Goal: Information Seeking & Learning: Learn about a topic

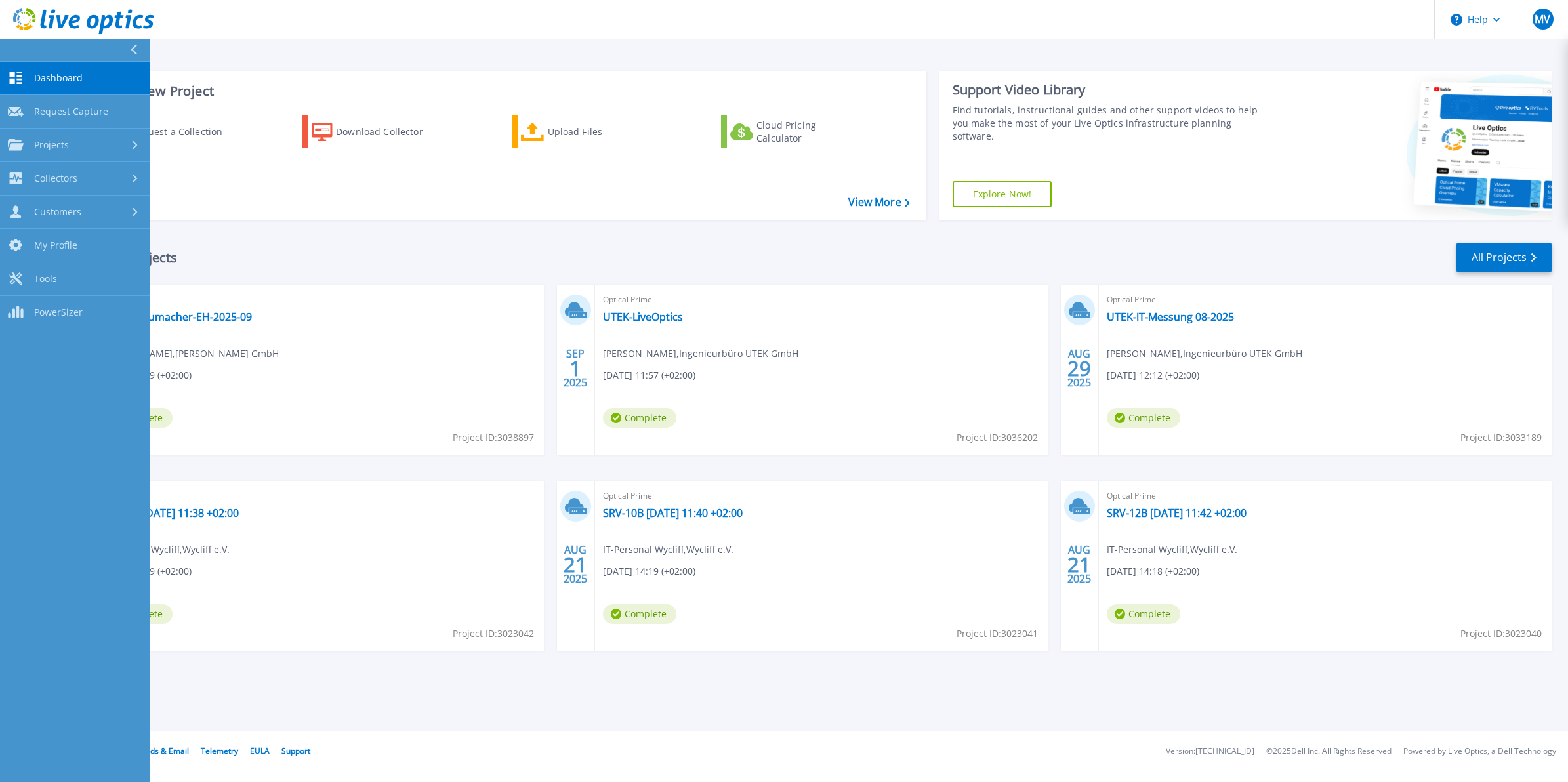
click at [92, 73] on link "Dashboard Dashboard" at bounding box center [75, 79] width 149 height 33
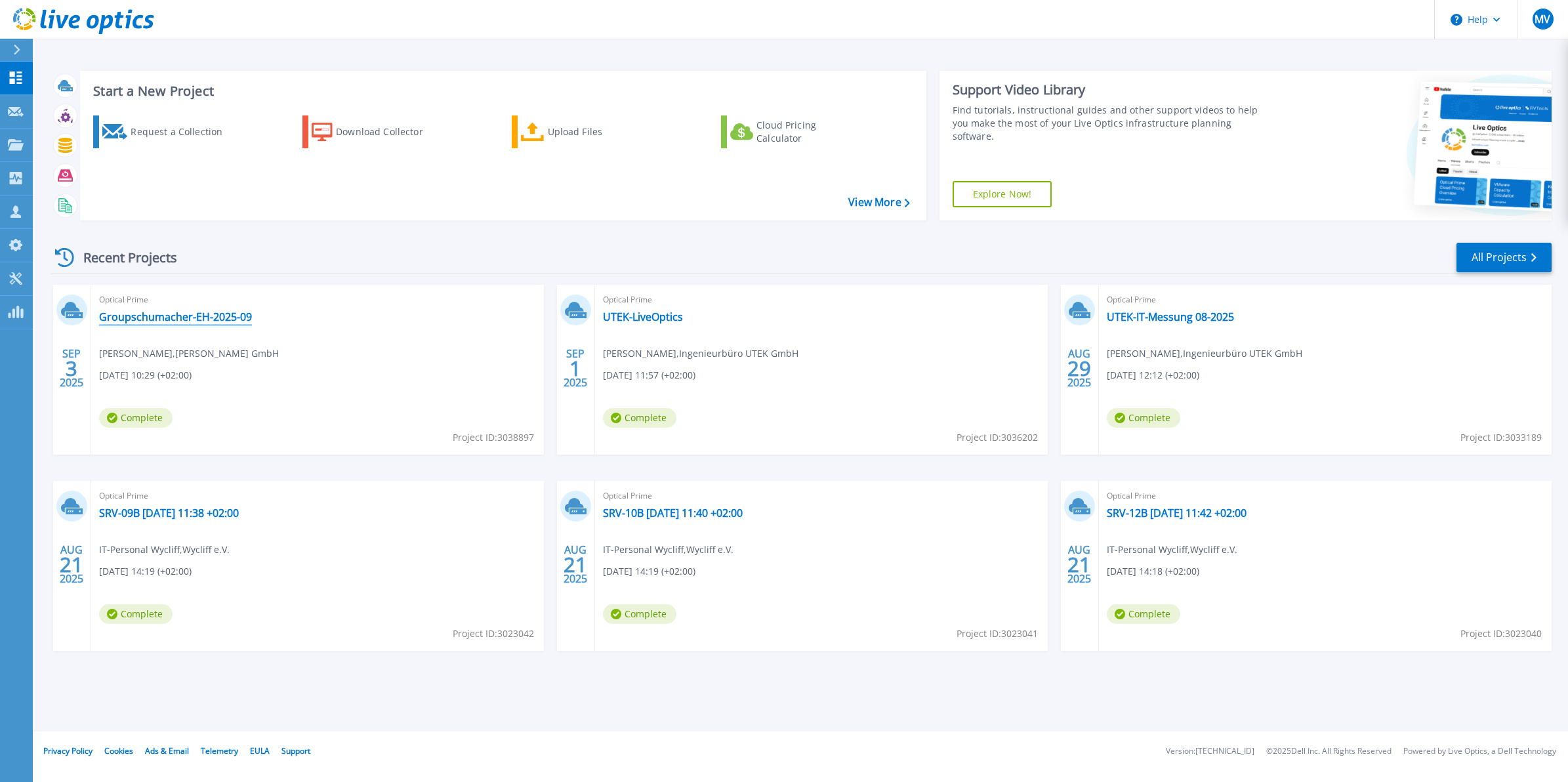
click at [134, 315] on link "Groupschumacher-EH-2025-09" at bounding box center [175, 317] width 153 height 13
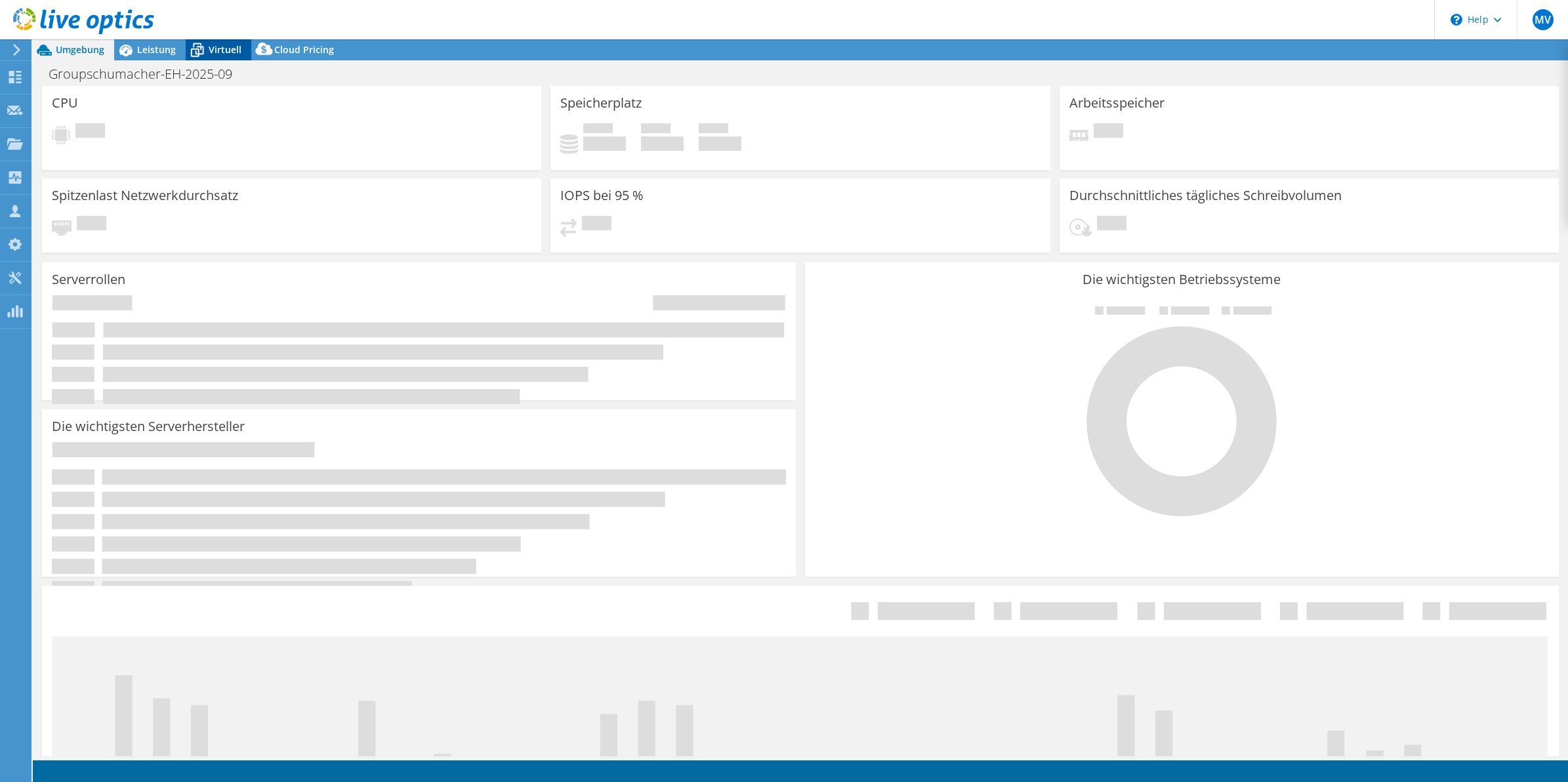
select select "USD"
click at [232, 51] on span "Virtuell" at bounding box center [225, 50] width 33 height 13
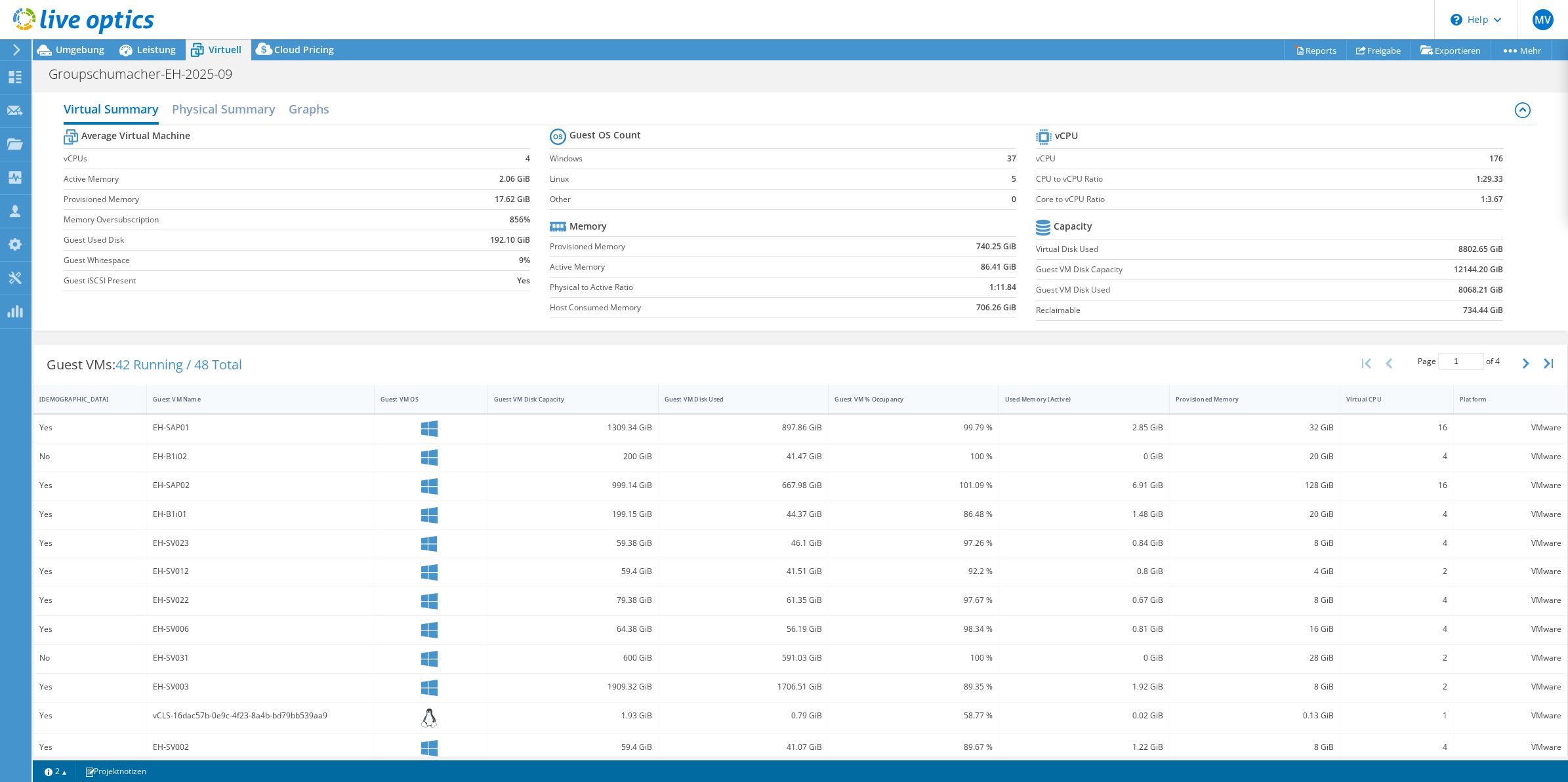
click at [1008, 103] on div "Virtual Summary Physical Summary Graphs" at bounding box center [800, 110] width 1474 height 29
click at [1014, 132] on section "Guest OS Count Windows 37 Linux 5 Other 0 Memory Provisioned Memory 740.25 GiB …" at bounding box center [793, 225] width 486 height 199
click at [145, 44] on div at bounding box center [77, 21] width 154 height 44
click at [156, 46] on span "Leistung" at bounding box center [156, 50] width 39 height 13
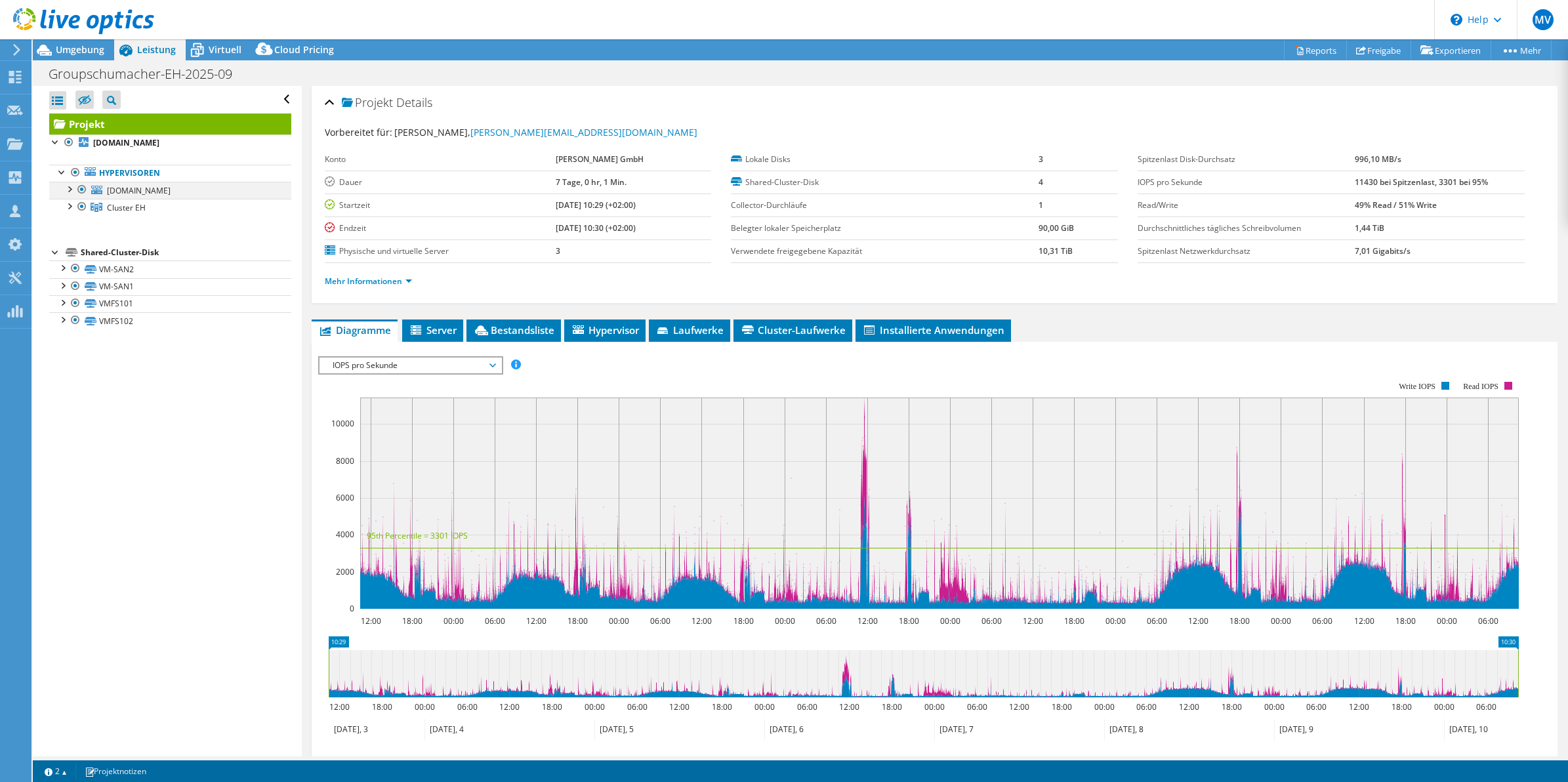
click at [66, 187] on div at bounding box center [69, 188] width 13 height 13
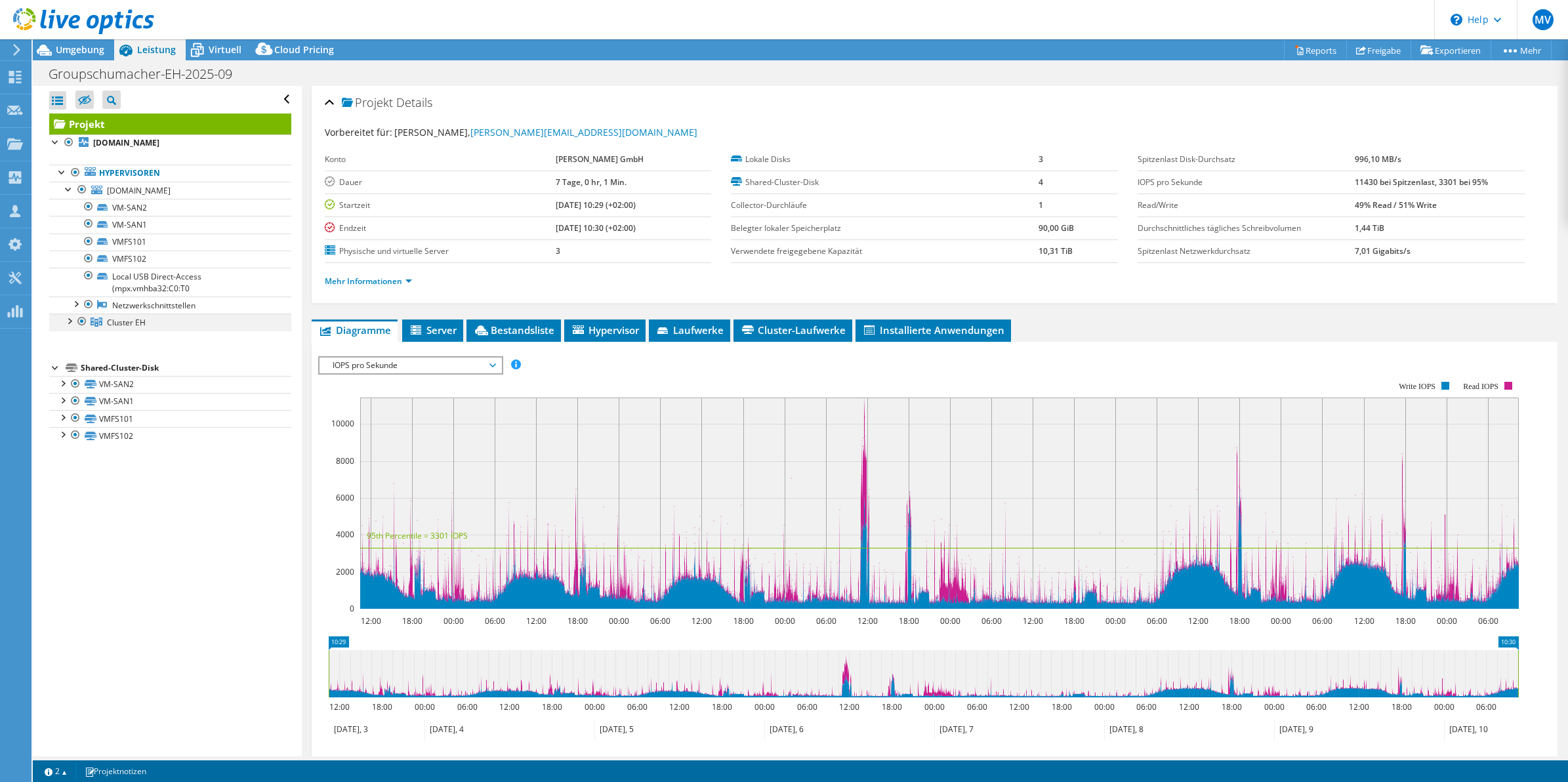
click at [66, 326] on div at bounding box center [69, 320] width 13 height 13
click at [67, 186] on div at bounding box center [69, 188] width 13 height 13
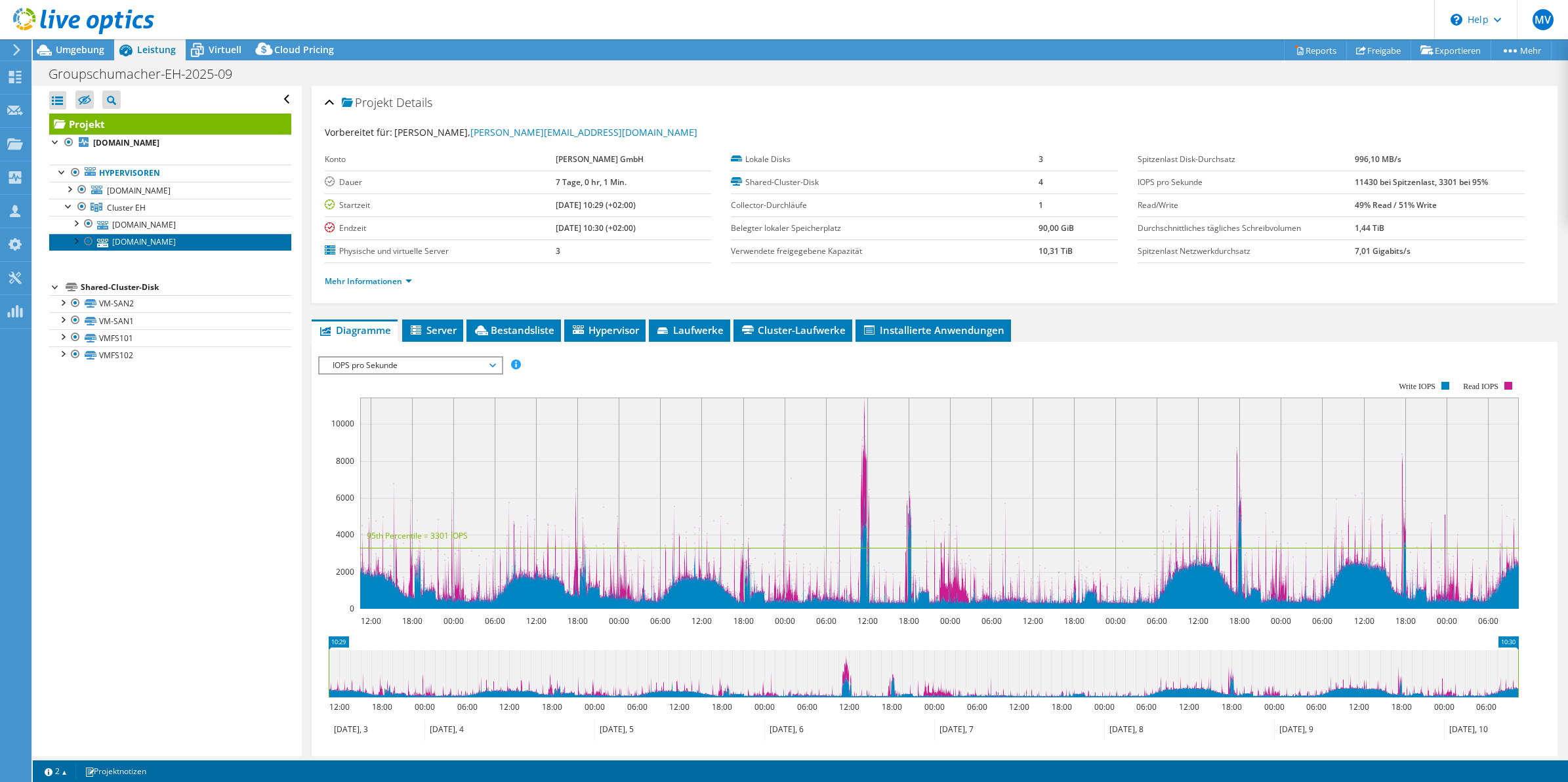
click at [133, 245] on link "eh-esx01.gs.parts" at bounding box center [170, 241] width 242 height 17
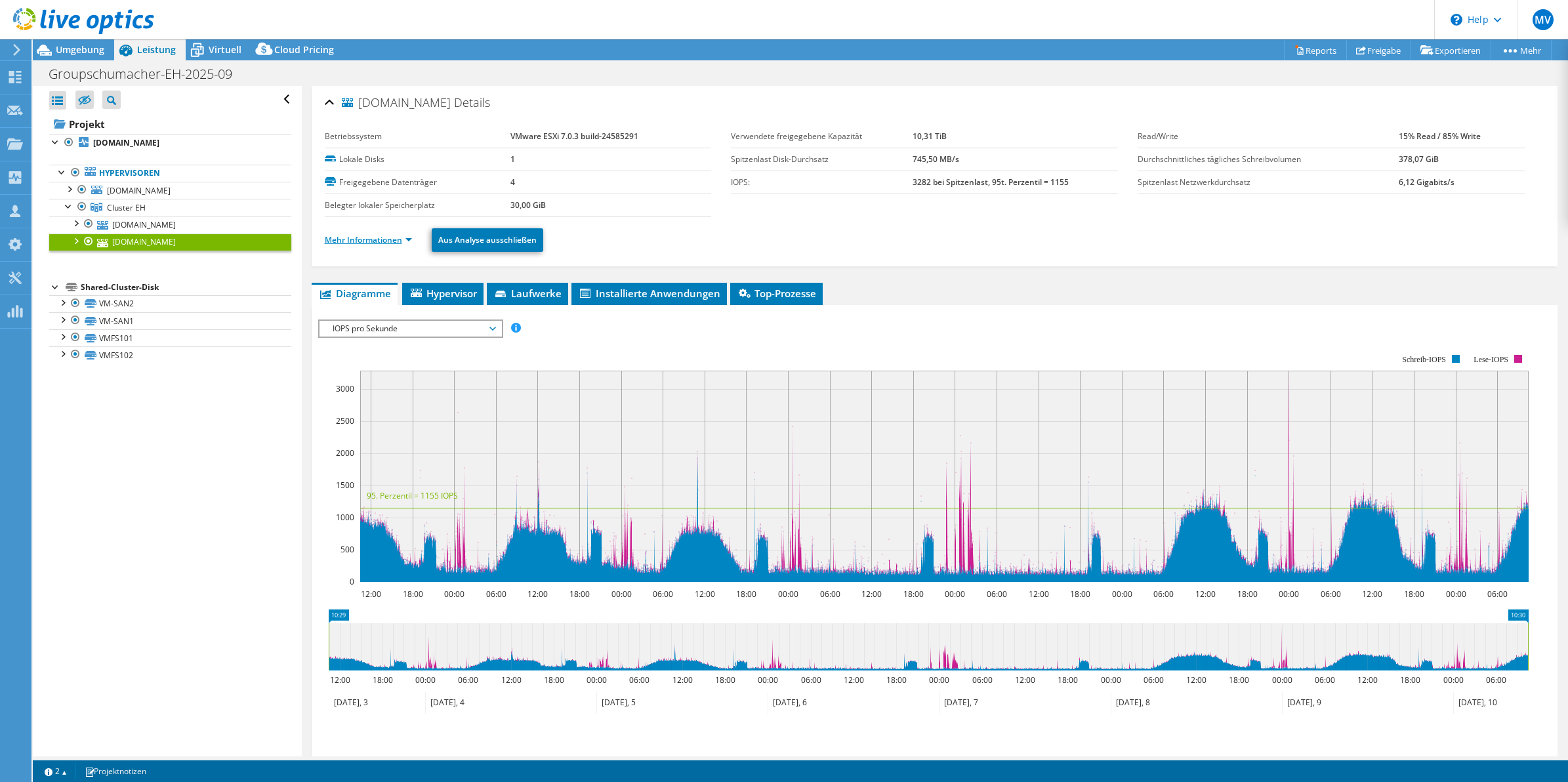
click at [372, 238] on link "Mehr Informationen" at bounding box center [368, 240] width 87 height 11
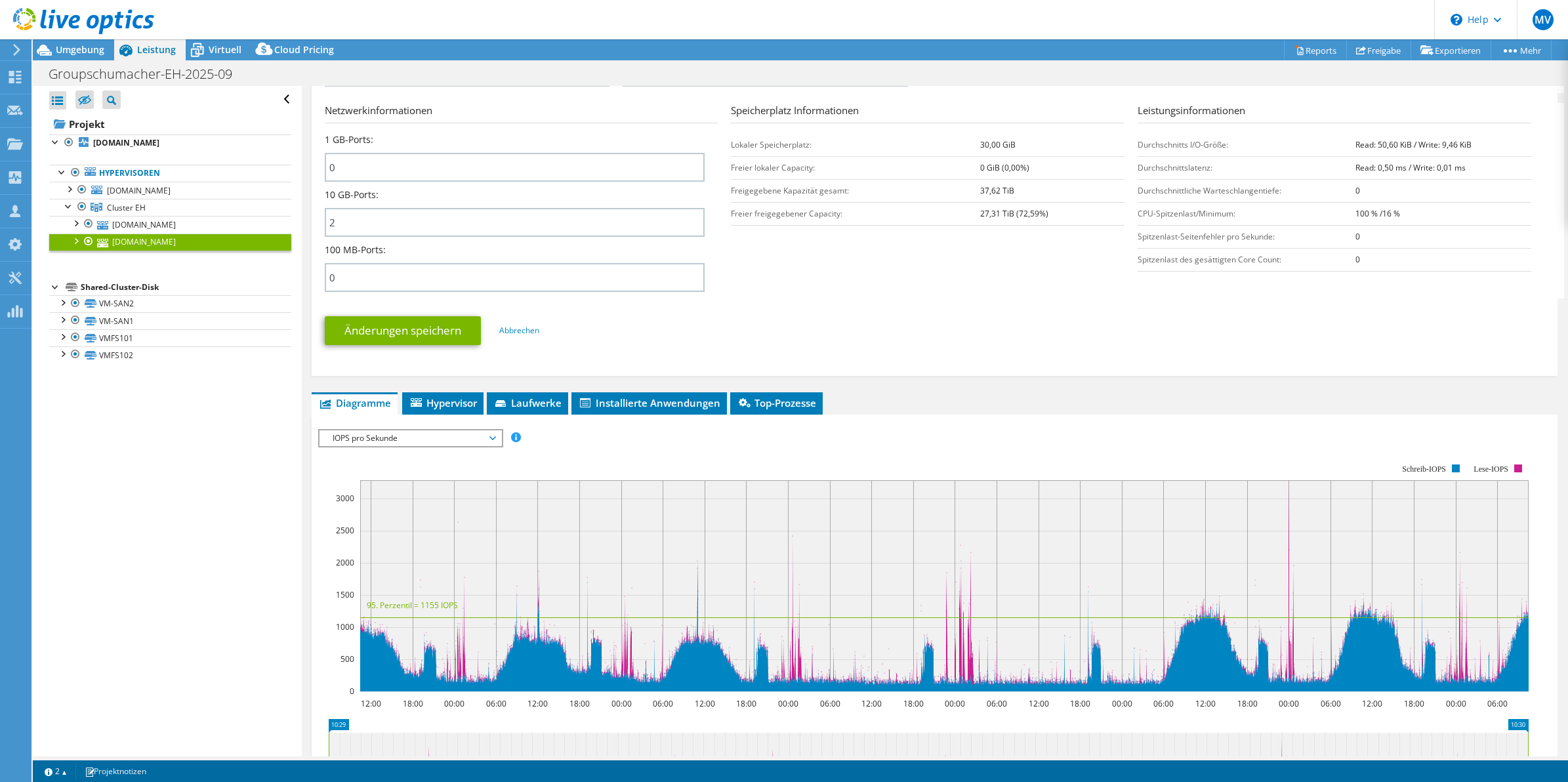
scroll to position [574, 0]
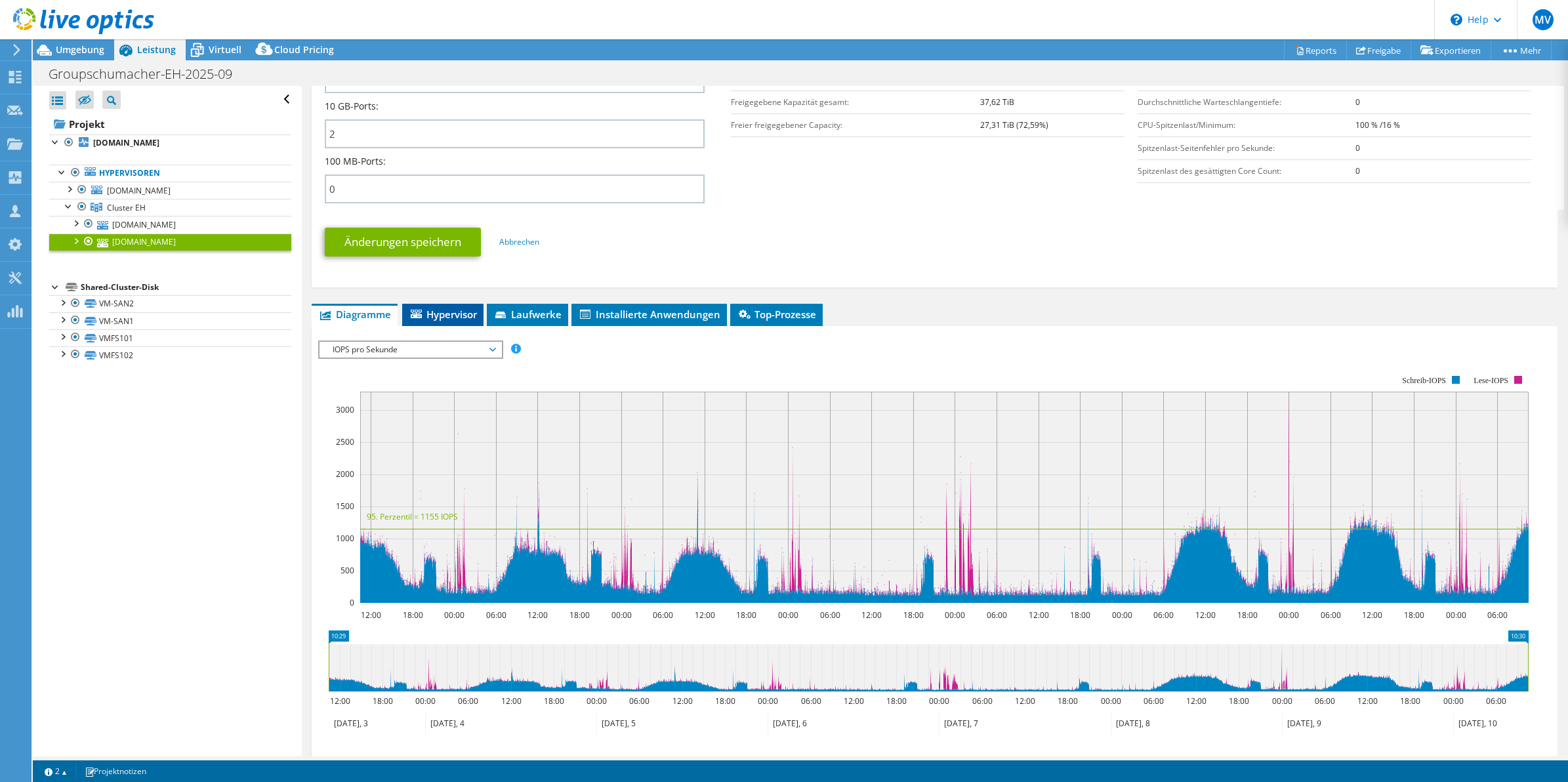
click at [447, 308] on span "Hypervisor" at bounding box center [443, 314] width 68 height 13
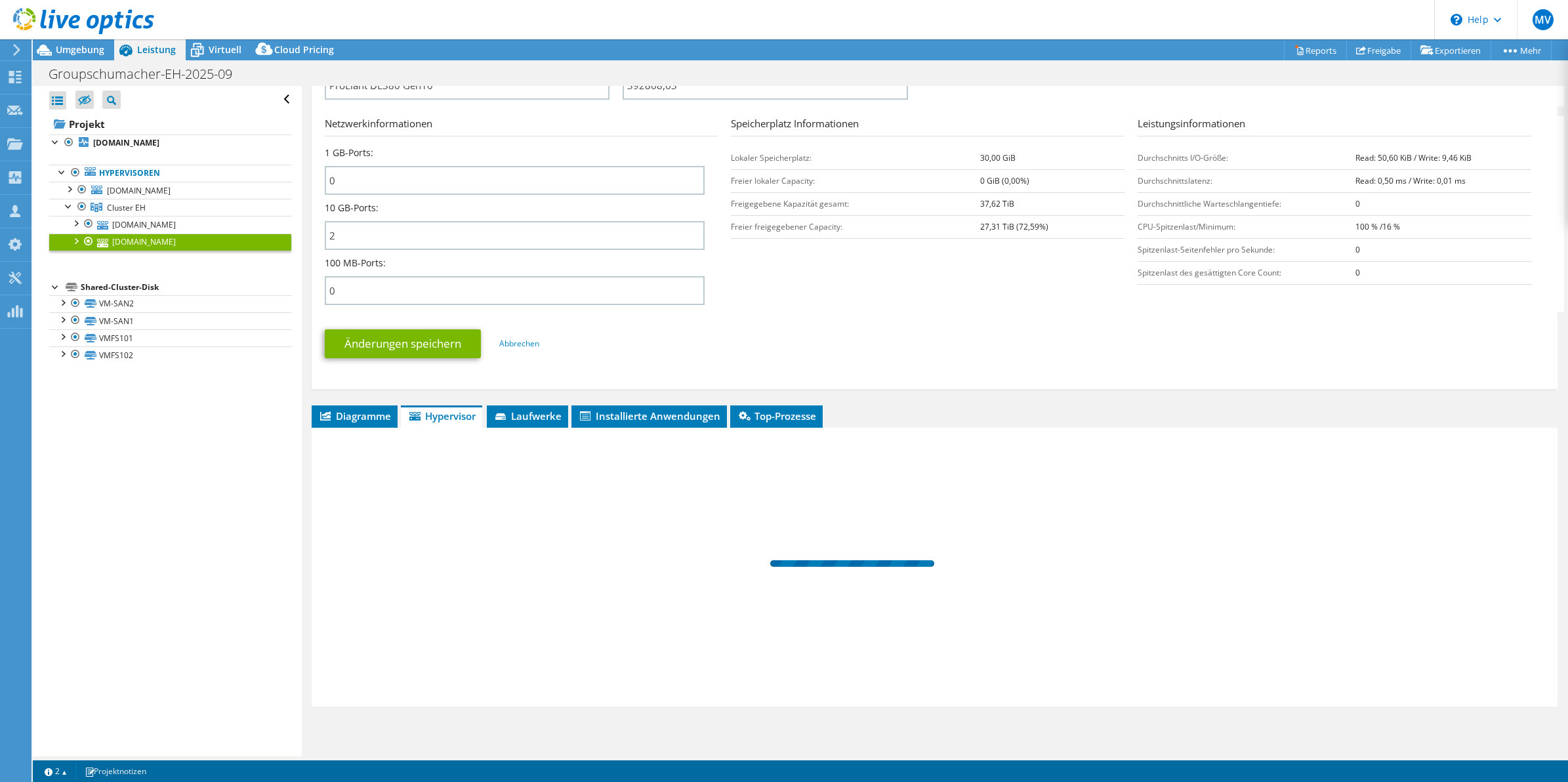
scroll to position [471, 0]
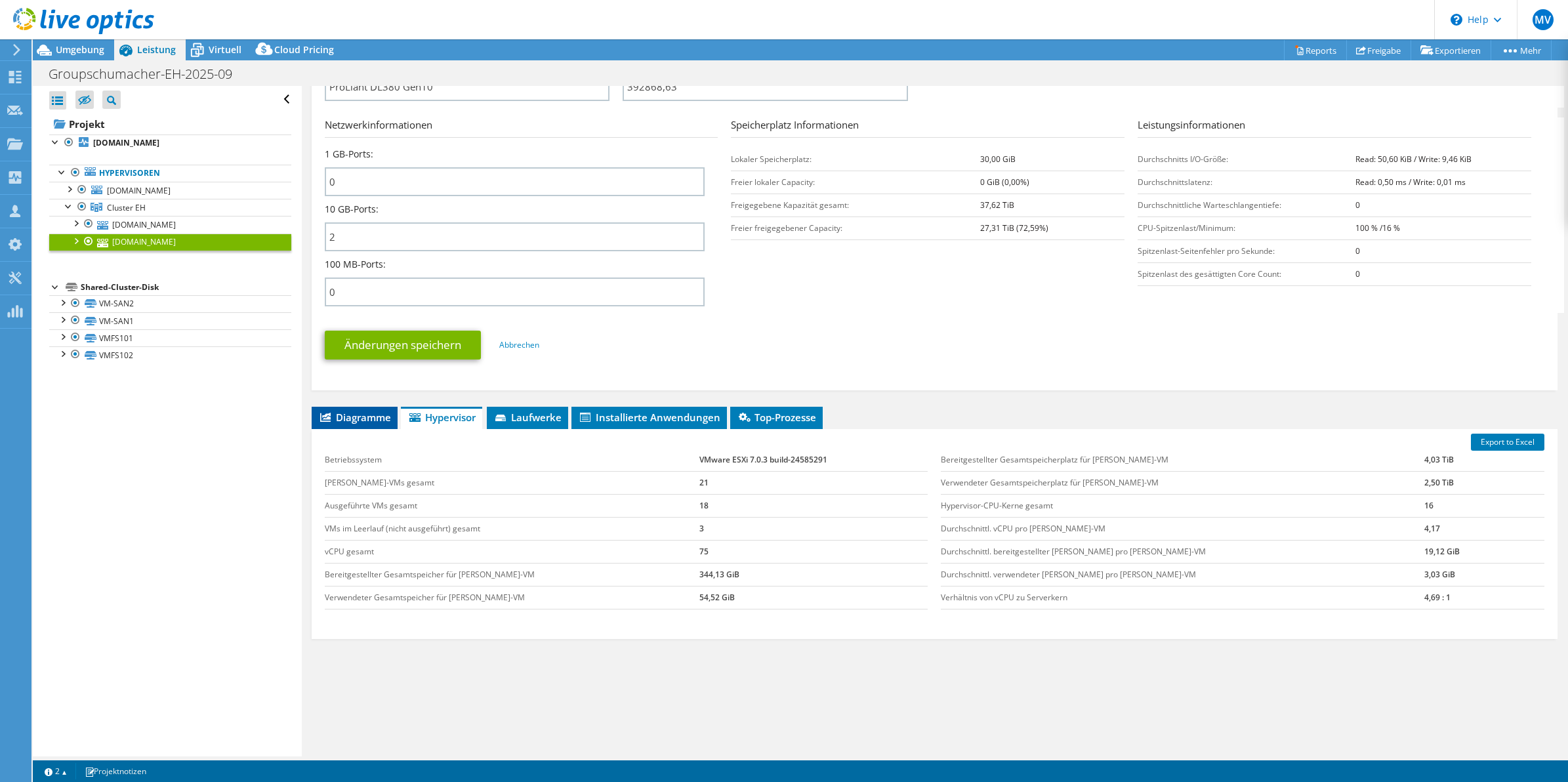
click at [356, 418] on span "Diagramme" at bounding box center [355, 417] width 73 height 13
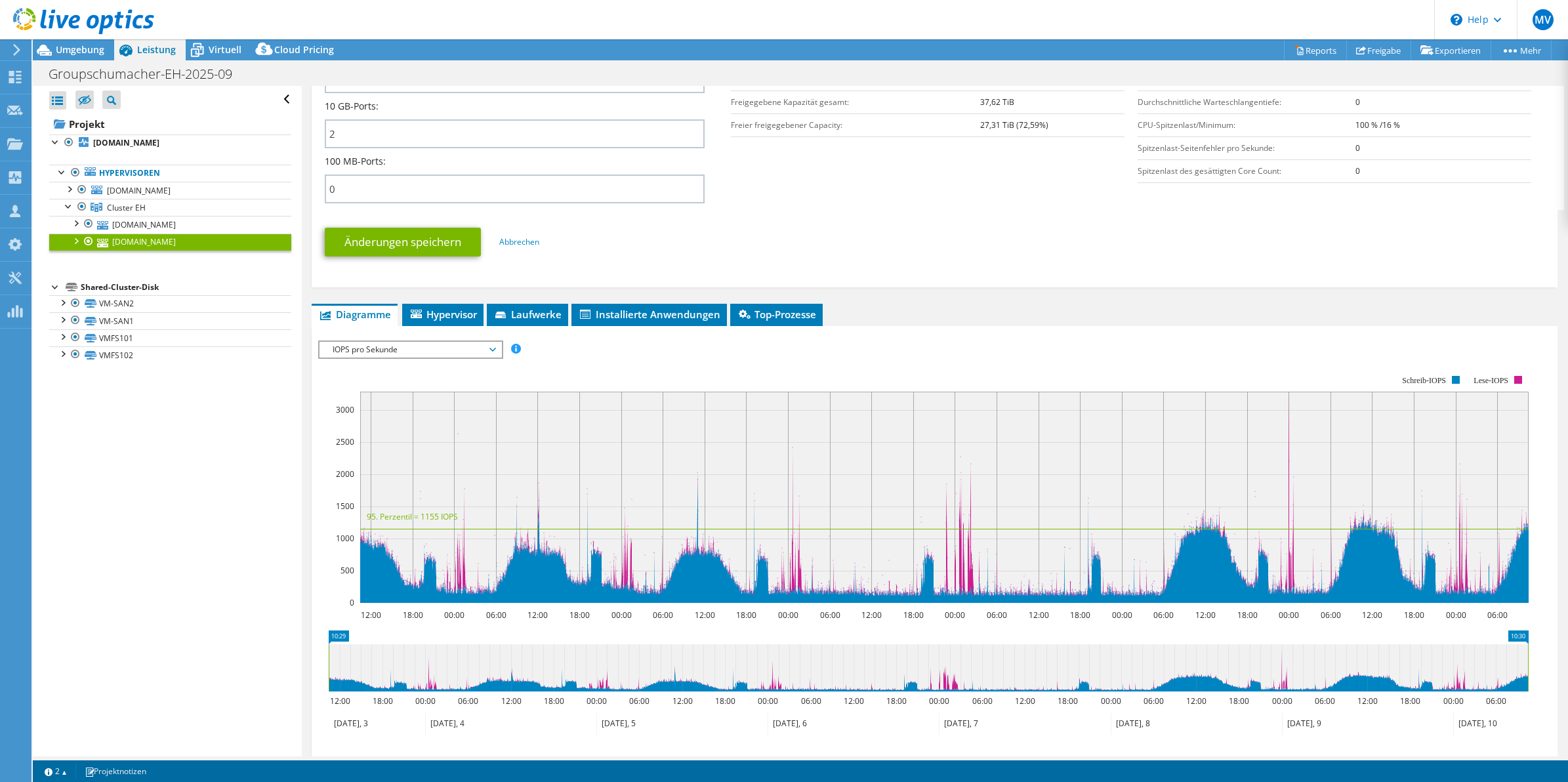
scroll to position [205, 0]
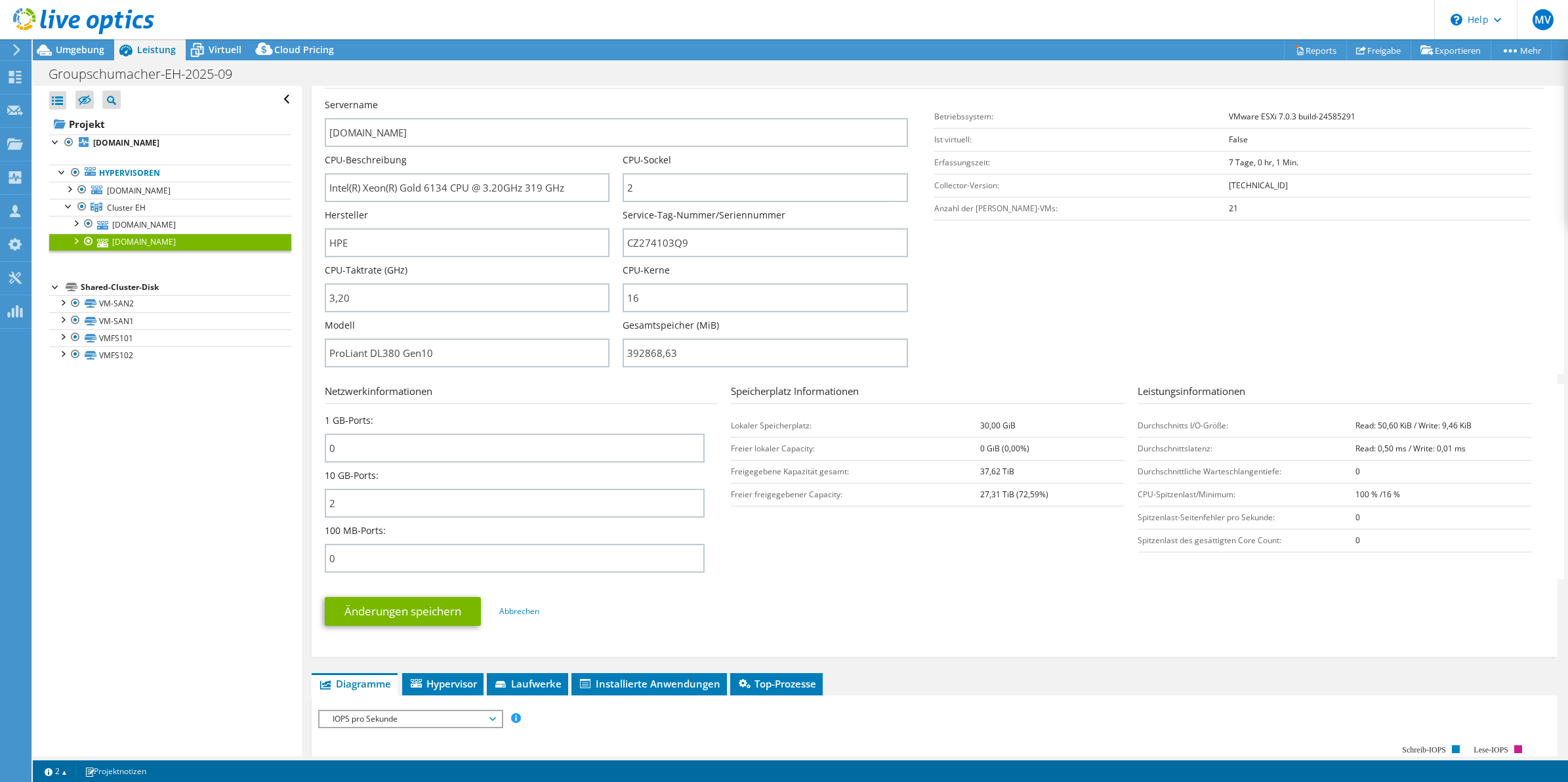
click at [706, 384] on h3 "Netzwerkinformationen" at bounding box center [522, 394] width 394 height 21
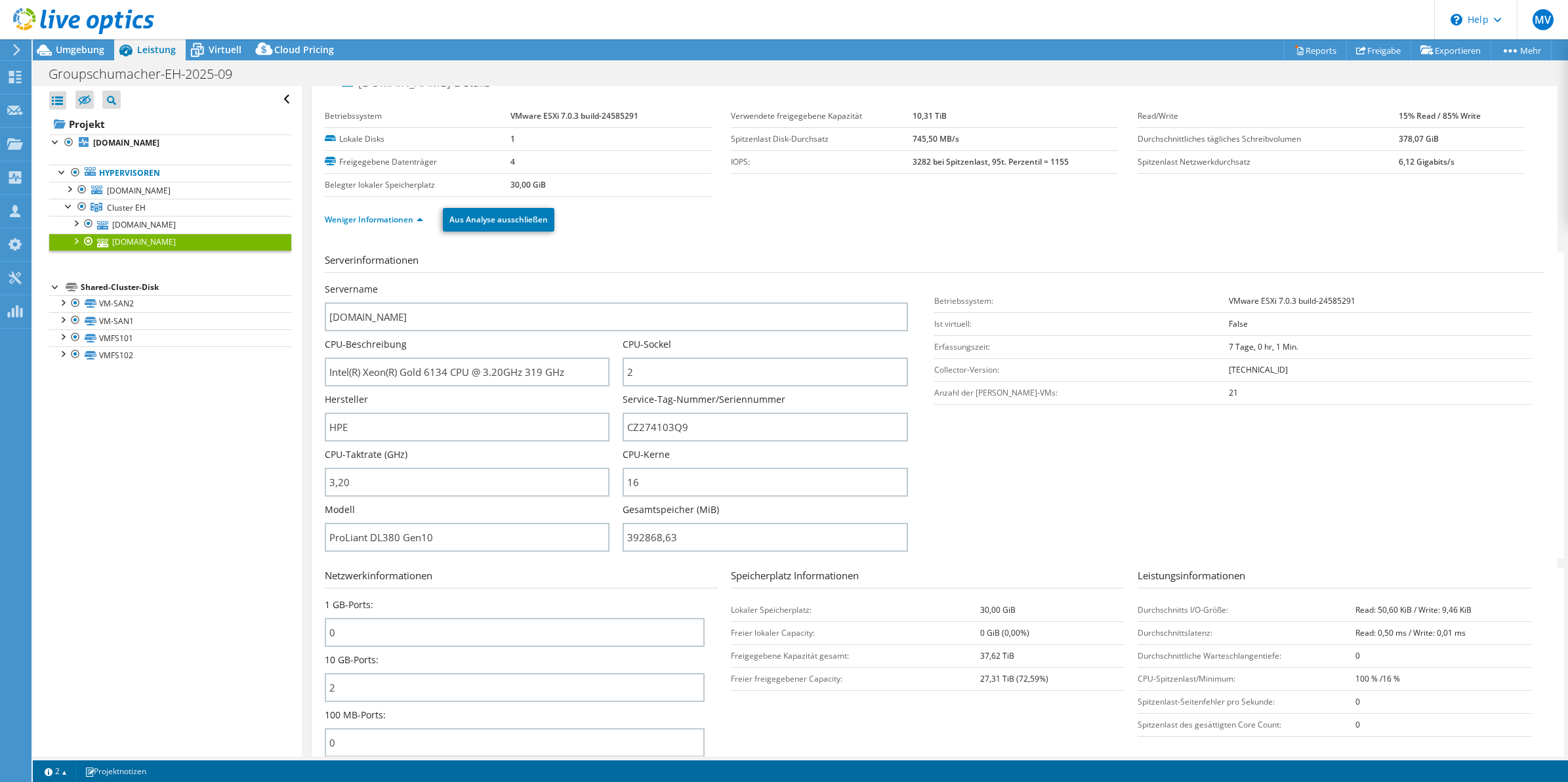
scroll to position [0, 0]
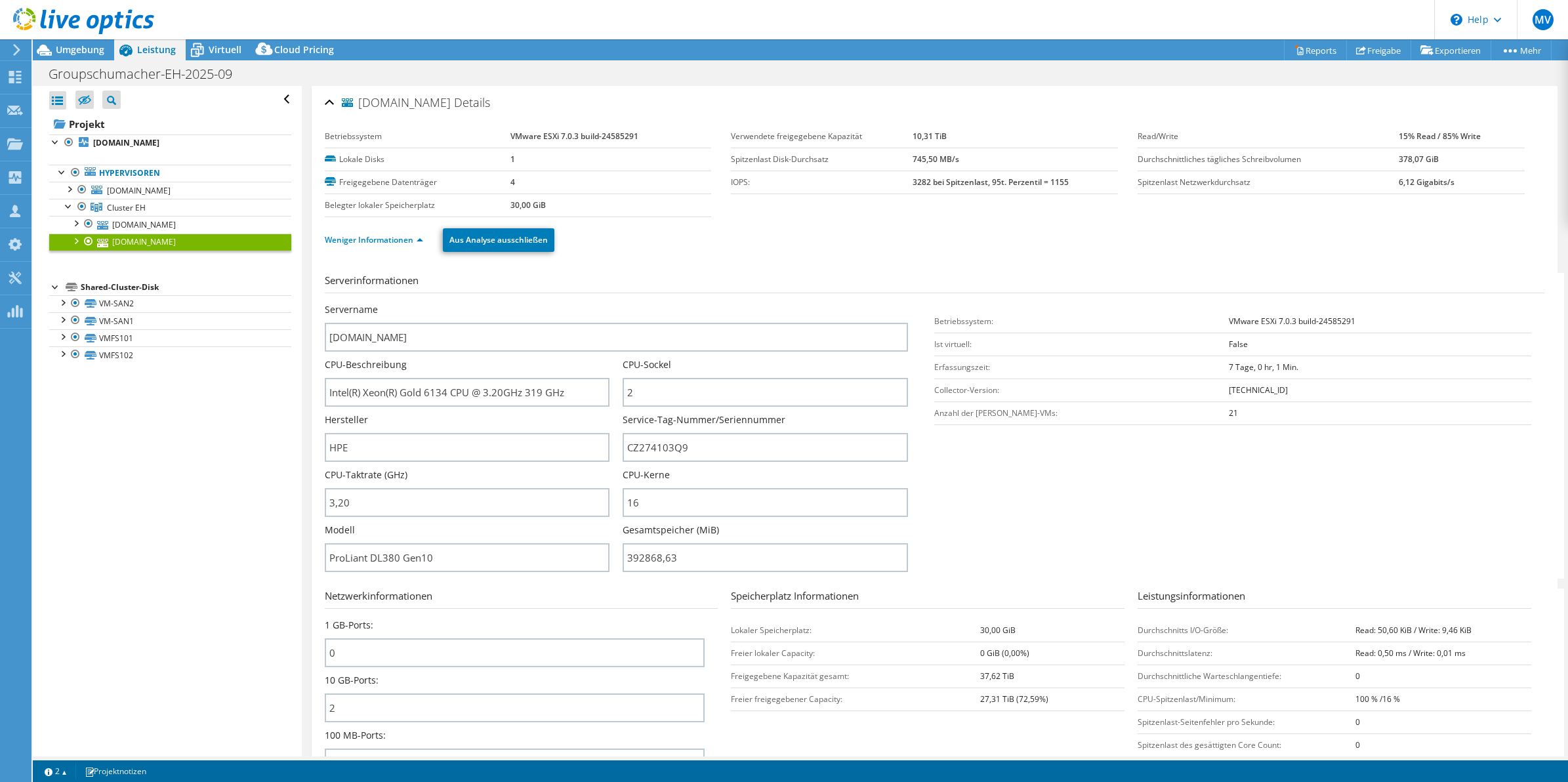
click at [912, 342] on div "Servername eh-esx01.gs.parts" at bounding box center [623, 327] width 597 height 48
click at [912, 341] on div "Servername eh-esx01.gs.parts" at bounding box center [623, 327] width 597 height 48
click at [929, 229] on ul "Weniger Informationen Aus Analyse ausschließen" at bounding box center [934, 238] width 1219 height 27
click at [165, 230] on link "eh-esx02.gs.parts" at bounding box center [170, 224] width 242 height 17
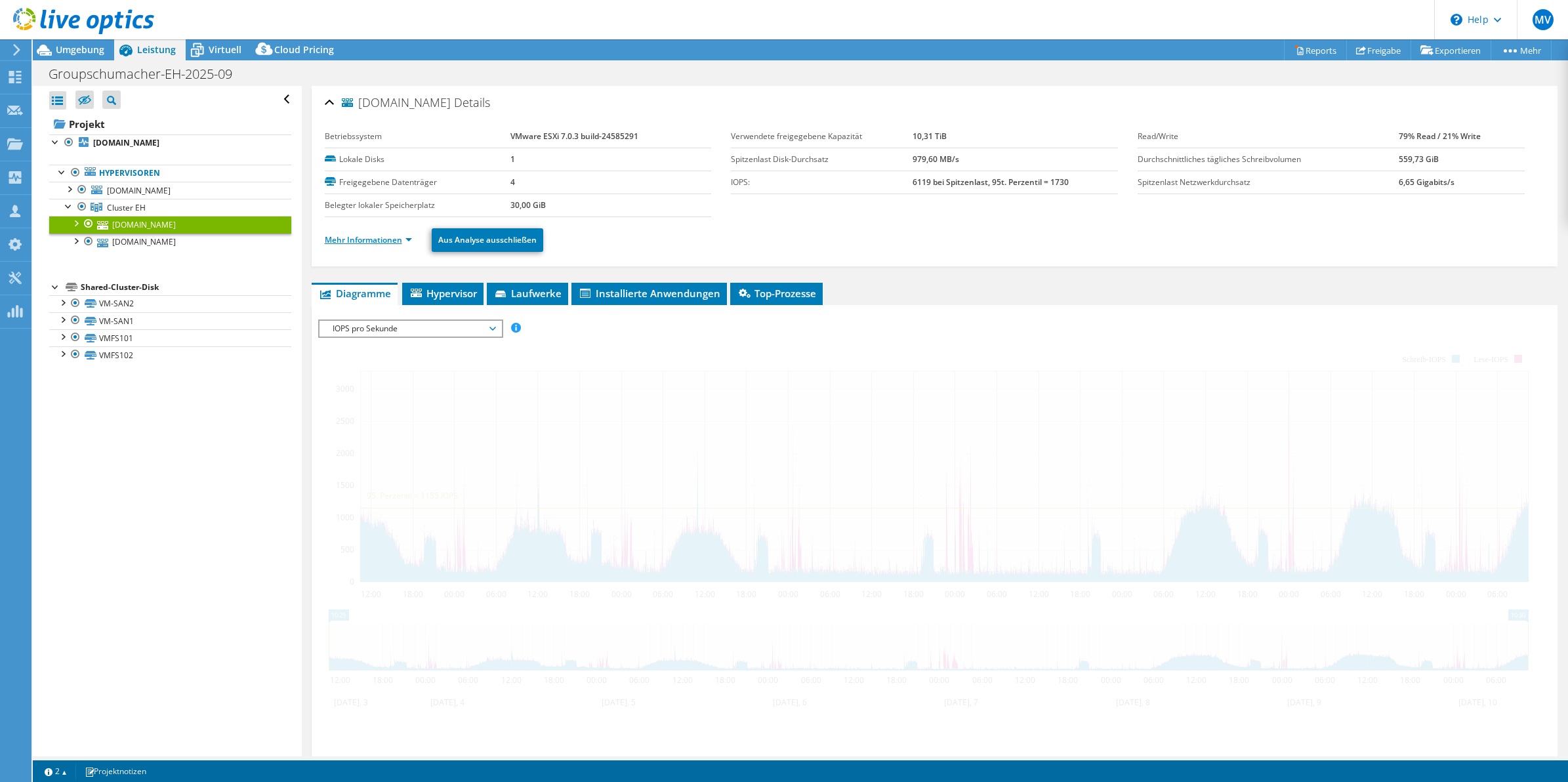
click at [346, 244] on link "Mehr Informationen" at bounding box center [368, 240] width 87 height 11
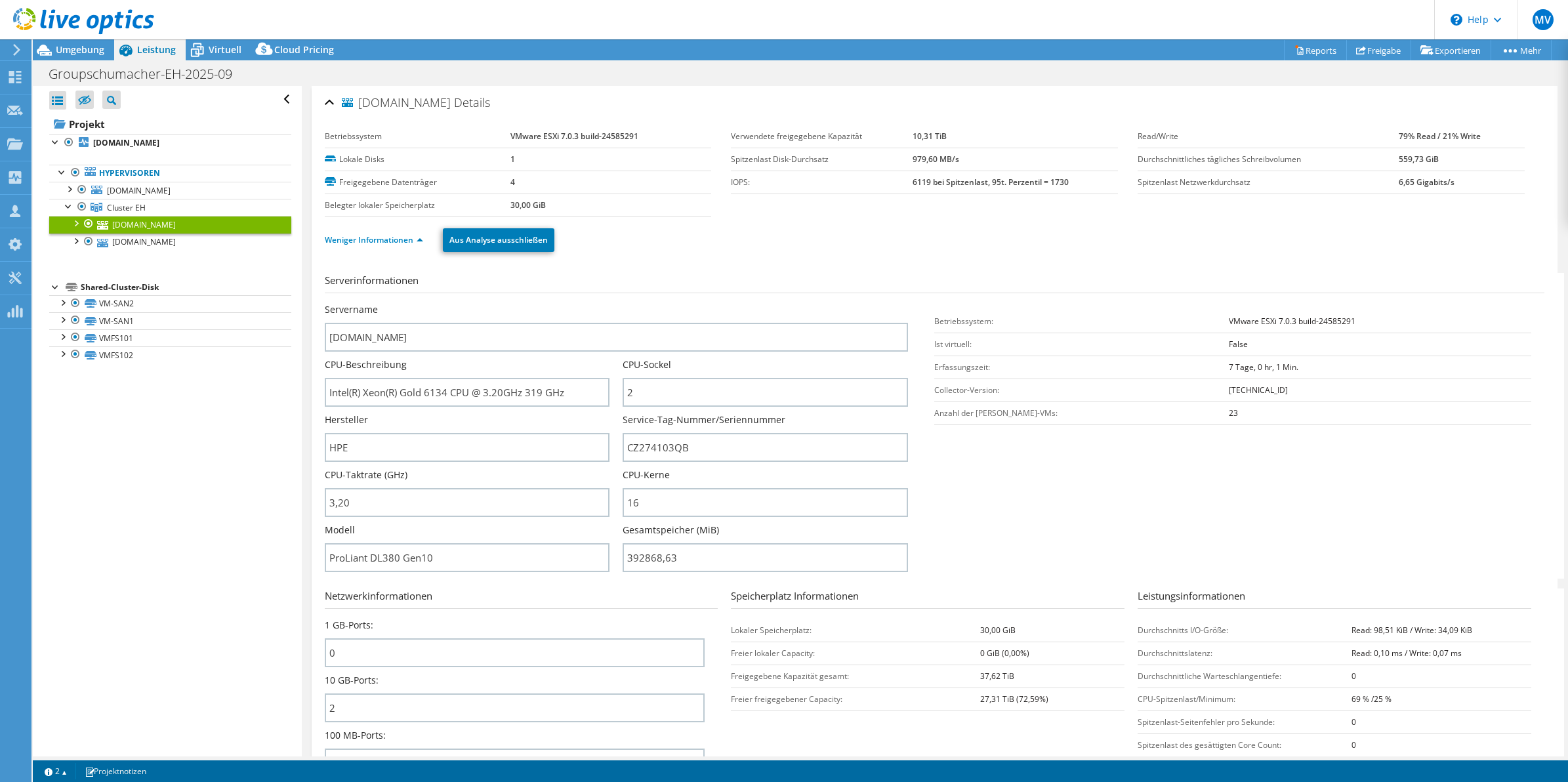
click at [909, 306] on div "Servername eh-esx02.gs.parts" at bounding box center [623, 327] width 597 height 48
